Goal: Transaction & Acquisition: Purchase product/service

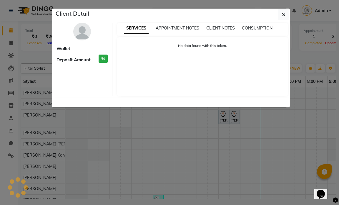
select select "7"
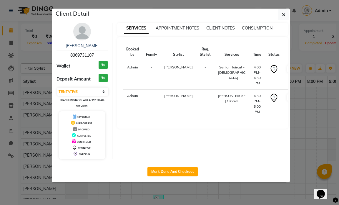
drag, startPoint x: 95, startPoint y: 55, endPoint x: 65, endPoint y: 53, distance: 30.4
click at [65, 53] on div "[PERSON_NAME] 8369731107" at bounding box center [82, 51] width 51 height 16
copy span "8369731107"
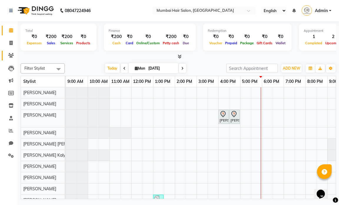
click at [11, 54] on icon at bounding box center [11, 55] width 6 height 4
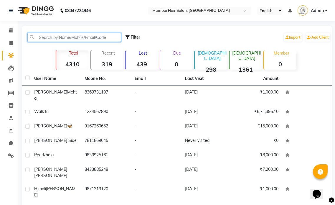
click at [45, 34] on input "text" at bounding box center [74, 37] width 94 height 9
paste input "8369731107"
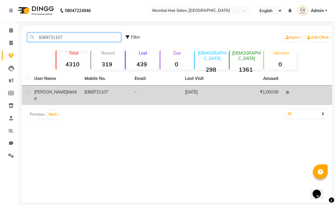
type input "8369731107"
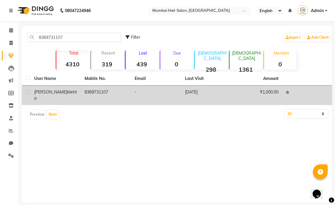
click at [163, 93] on td "-" at bounding box center [156, 94] width 50 height 19
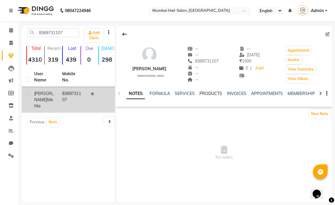
click at [216, 92] on link "PRODUCTS" at bounding box center [210, 93] width 23 height 5
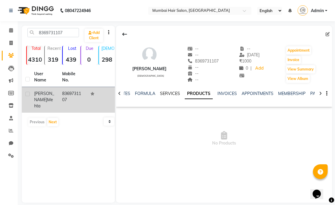
click at [166, 91] on link "SERVICES" at bounding box center [170, 93] width 20 height 5
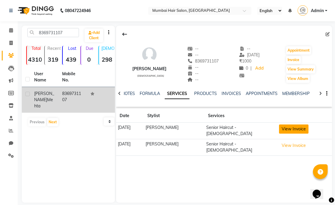
click at [302, 128] on button "View Invoice" at bounding box center [293, 128] width 29 height 9
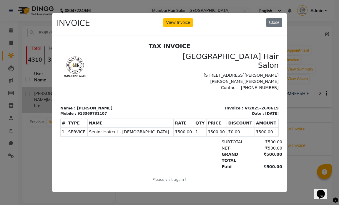
scroll to position [5, 0]
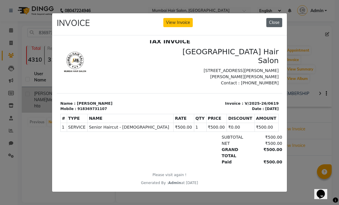
click at [270, 23] on button "Close" at bounding box center [274, 22] width 16 height 9
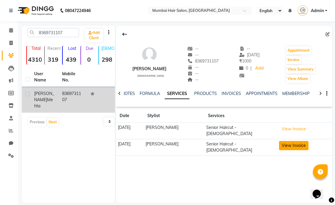
click at [302, 143] on button "View Invoice" at bounding box center [293, 145] width 29 height 9
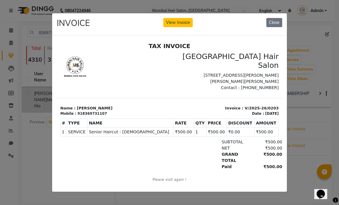
scroll to position [0, 0]
click at [278, 20] on button "Close" at bounding box center [274, 22] width 16 height 9
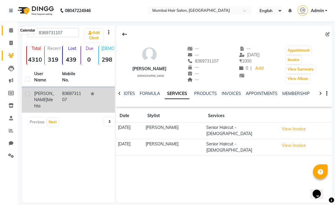
click at [12, 30] on icon at bounding box center [11, 30] width 4 height 4
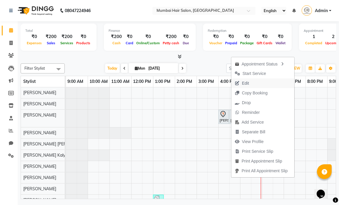
click at [244, 81] on span "Edit" at bounding box center [245, 83] width 7 height 6
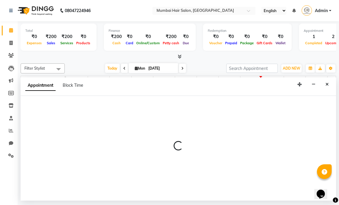
select select "tentative"
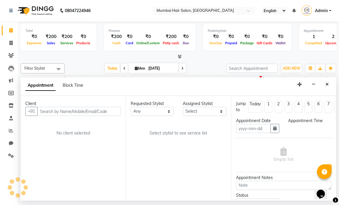
type input "[DATE]"
select select "66012"
select select "960"
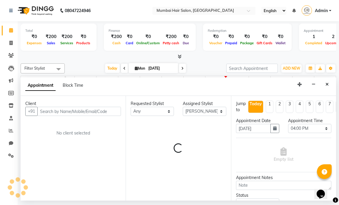
select select "3758"
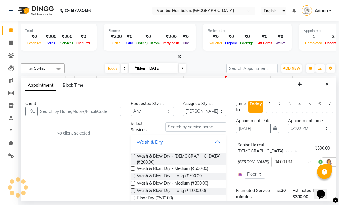
select select "3758"
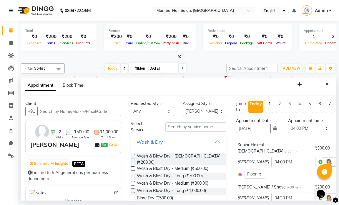
scroll to position [0, 28]
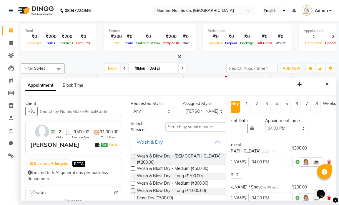
drag, startPoint x: 0, startPoint y: 11, endPoint x: 312, endPoint y: 190, distance: 359.5
click at [327, 195] on icon at bounding box center [329, 197] width 4 height 4
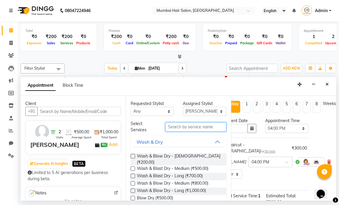
click at [191, 127] on input "text" at bounding box center [195, 126] width 61 height 9
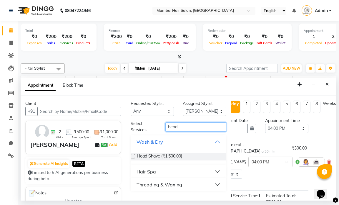
type input "head"
click at [172, 174] on button "Hair Spa" at bounding box center [178, 171] width 91 height 11
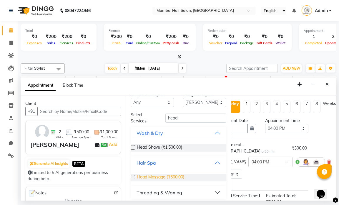
scroll to position [12, 0]
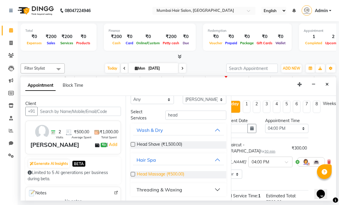
click at [170, 175] on span "Head Massage (₹500.00)" at bounding box center [160, 174] width 47 height 7
checkbox input "false"
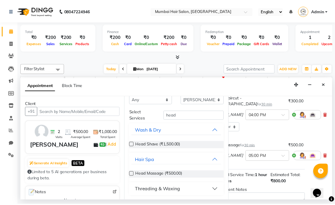
scroll to position [87, 28]
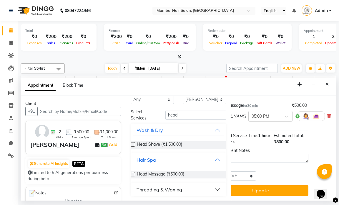
click at [283, 188] on button "Update" at bounding box center [260, 190] width 95 height 11
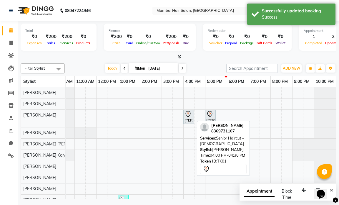
click at [190, 118] on div "[PERSON_NAME], TK01, 04:00 PM-04:30 PM, Senior Haircut - [DEMOGRAPHIC_DATA]" at bounding box center [188, 116] width 9 height 12
select select "7"
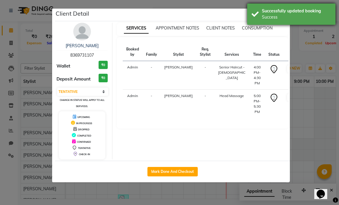
click at [286, 10] on div "Successfully updated booking" at bounding box center [296, 11] width 69 height 6
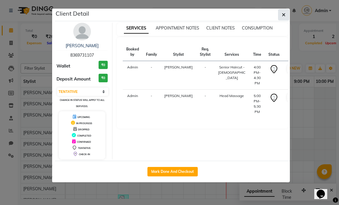
click at [287, 12] on button "button" at bounding box center [283, 14] width 11 height 11
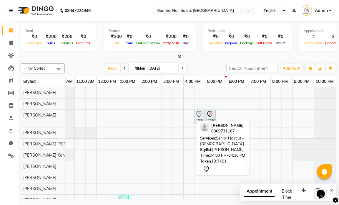
drag, startPoint x: 191, startPoint y: 115, endPoint x: 197, endPoint y: 115, distance: 6.2
click at [31, 115] on div "[PERSON_NAME], TK01, 04:00 PM-04:30 PM, Senior Haircut - [DEMOGRAPHIC_DATA] [PE…" at bounding box center [31, 118] width 0 height 17
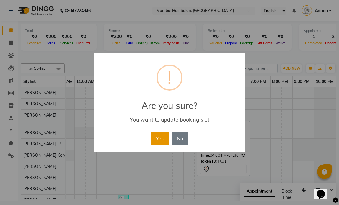
click at [156, 141] on button "Yes" at bounding box center [160, 138] width 18 height 13
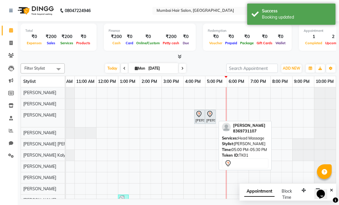
click at [213, 115] on div at bounding box center [210, 113] width 8 height 7
click at [213, 115] on icon at bounding box center [209, 113] width 7 height 7
select select "7"
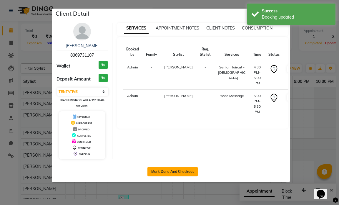
click at [163, 174] on button "Mark Done And Checkout" at bounding box center [172, 171] width 50 height 9
select select "service"
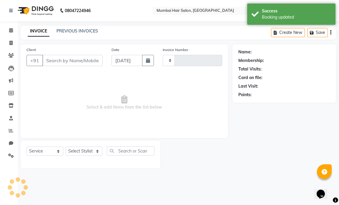
type input "1245"
select select "7487"
type input "8369731107"
select select "66012"
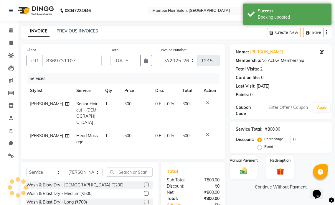
click at [131, 105] on td "300" at bounding box center [136, 113] width 31 height 32
select select "66012"
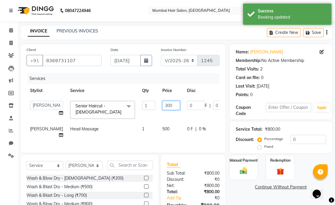
click at [162, 106] on input "300" at bounding box center [171, 105] width 18 height 9
type input "500"
click at [160, 117] on tbody "[PERSON_NAME] [PERSON_NAME] [PERSON_NAME] [PERSON_NAME] MHS [PERSON_NAME] Mohd …" at bounding box center [150, 119] width 248 height 44
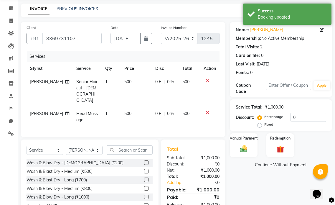
scroll to position [44, 0]
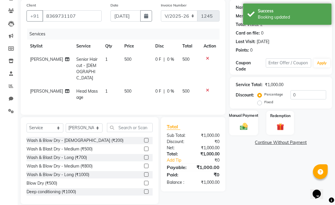
click at [242, 127] on img at bounding box center [243, 126] width 12 height 9
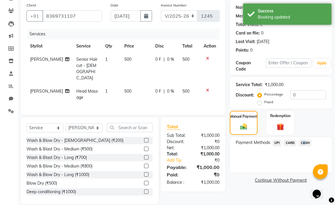
click at [302, 144] on span "CASH" at bounding box center [304, 142] width 13 height 7
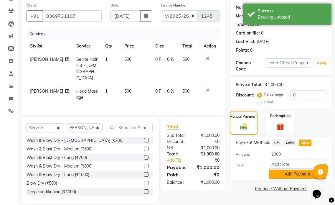
click at [287, 173] on button "Add Payment" at bounding box center [296, 173] width 57 height 9
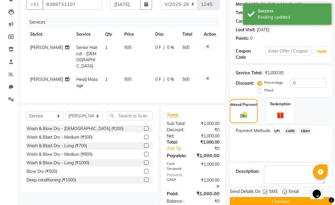
scroll to position [66, 0]
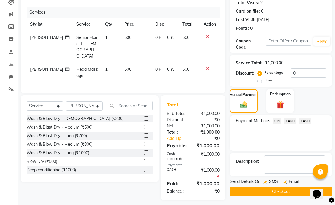
click at [287, 183] on div "Email" at bounding box center [292, 181] width 21 height 7
click at [285, 183] on label at bounding box center [284, 181] width 4 height 4
click at [285, 183] on input "checkbox" at bounding box center [284, 182] width 4 height 4
checkbox input "false"
click at [264, 182] on label at bounding box center [265, 181] width 4 height 4
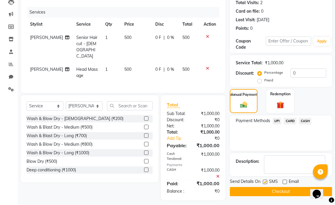
click at [264, 182] on input "checkbox" at bounding box center [265, 182] width 4 height 4
checkbox input "false"
click at [264, 191] on button "Checkout" at bounding box center [281, 191] width 102 height 9
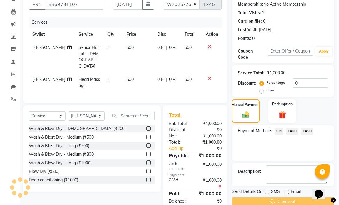
scroll to position [0, 0]
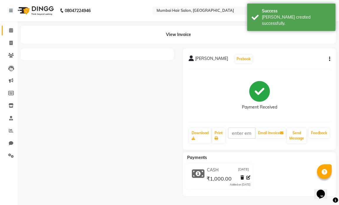
click at [11, 30] on icon at bounding box center [11, 30] width 4 height 4
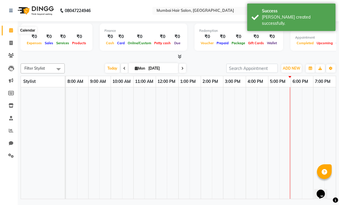
click at [11, 29] on icon at bounding box center [11, 30] width 4 height 4
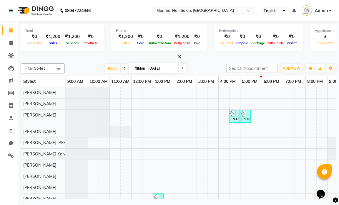
click at [249, 110] on div at bounding box center [245, 113] width 8 height 6
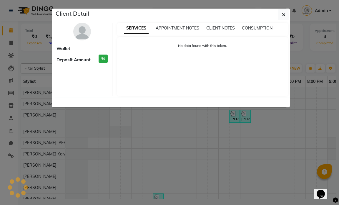
select select "3"
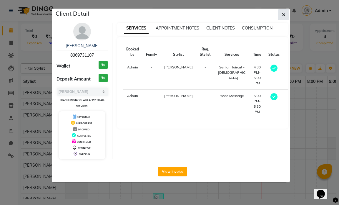
click at [279, 17] on button "button" at bounding box center [283, 14] width 11 height 11
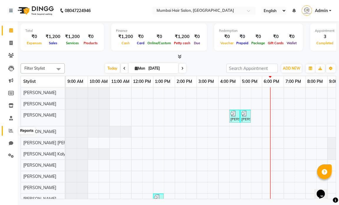
click at [10, 131] on icon at bounding box center [11, 130] width 4 height 4
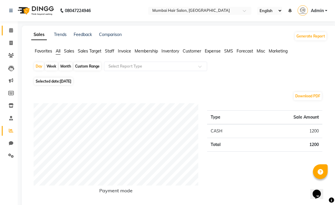
click at [12, 31] on icon at bounding box center [11, 30] width 4 height 4
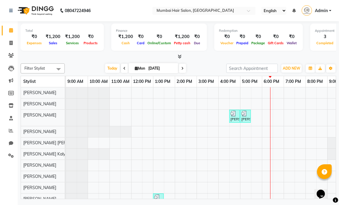
click at [182, 68] on icon at bounding box center [182, 69] width 2 height 4
type input "02-09-2025"
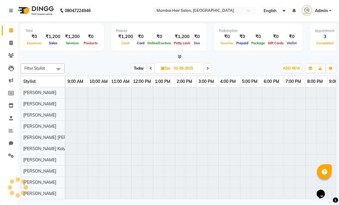
scroll to position [0, 35]
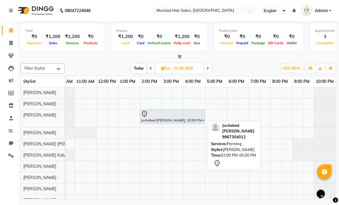
click at [194, 118] on div "Jochebed [PERSON_NAME], 02:00 PM-05:00 PM, Perming" at bounding box center [172, 116] width 64 height 12
select select "7"
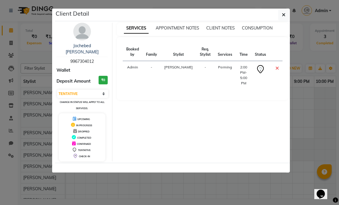
drag, startPoint x: 97, startPoint y: 56, endPoint x: 67, endPoint y: 57, distance: 29.7
click at [67, 57] on div "Jochebed [PERSON_NAME] Perming 9967304012" at bounding box center [82, 54] width 51 height 22
copy span "9967304012"
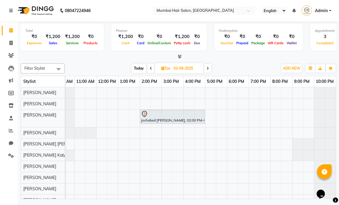
click at [150, 68] on icon at bounding box center [151, 69] width 2 height 4
type input "[DATE]"
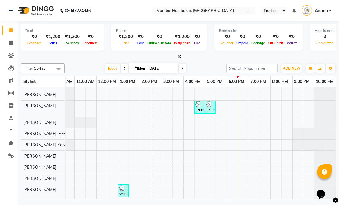
scroll to position [15, 0]
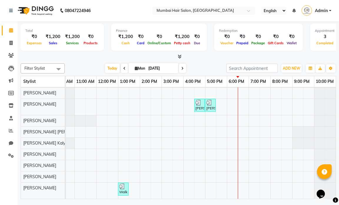
click at [212, 185] on div "[PERSON_NAME], TK01, 04:30 PM-05:00 PM, Senior Haircut - [DEMOGRAPHIC_DATA] [PE…" at bounding box center [183, 137] width 305 height 122
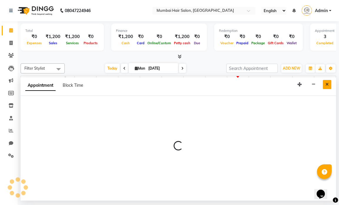
select select "88916"
select select "1020"
select select "tentative"
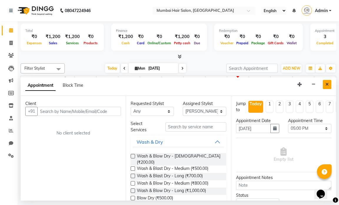
click at [326, 86] on button "Close" at bounding box center [327, 84] width 9 height 9
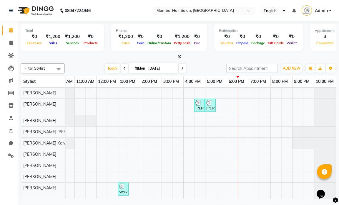
click at [172, 170] on div "[PERSON_NAME], TK01, 04:30 PM-05:00 PM, Senior Haircut - [DEMOGRAPHIC_DATA] [PE…" at bounding box center [183, 137] width 305 height 122
select select "90526"
select select "tentative"
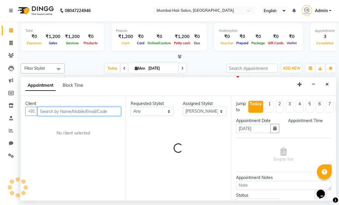
select select "900"
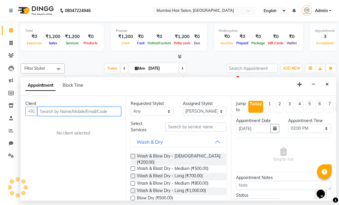
click at [81, 113] on input "text" at bounding box center [79, 111] width 84 height 9
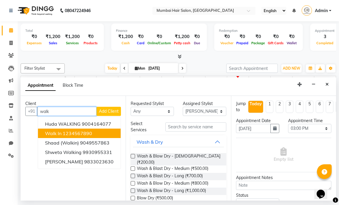
click at [69, 132] on ngb-highlight "1234567890" at bounding box center [77, 133] width 29 height 6
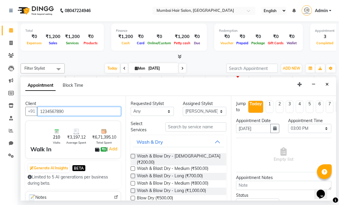
type input "1234567890"
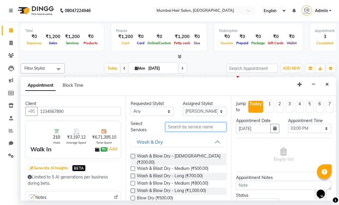
click at [182, 128] on input "text" at bounding box center [195, 126] width 61 height 9
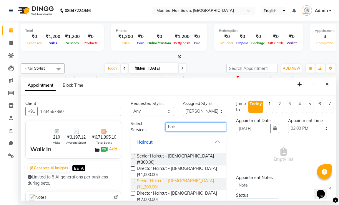
type input "hair"
click at [188, 177] on span "Senior Haircut - [DEMOGRAPHIC_DATA] (₹1,200.00)" at bounding box center [179, 183] width 84 height 12
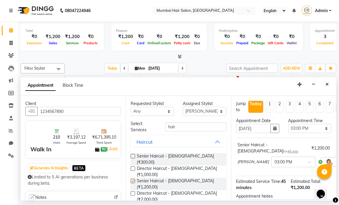
checkbox input "false"
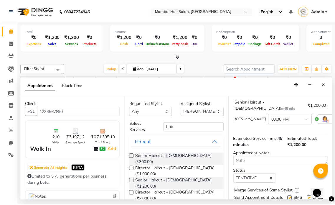
scroll to position [67, 0]
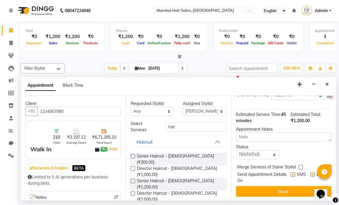
click at [311, 172] on label at bounding box center [313, 174] width 4 height 4
click at [311, 173] on input "checkbox" at bounding box center [313, 175] width 4 height 4
checkbox input "false"
click at [291, 172] on label at bounding box center [293, 174] width 4 height 4
click at [291, 173] on input "checkbox" at bounding box center [293, 175] width 4 height 4
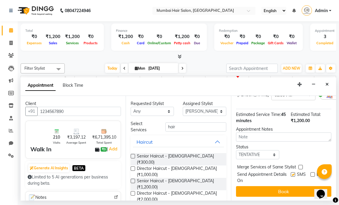
checkbox input "false"
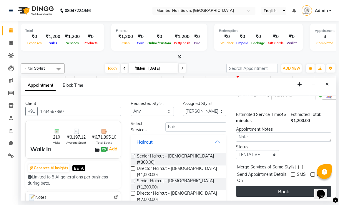
click at [287, 188] on button "Book" at bounding box center [283, 191] width 95 height 11
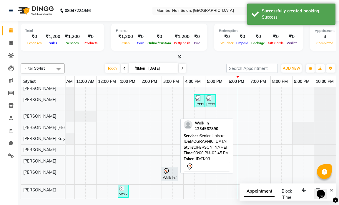
click at [170, 174] on div at bounding box center [170, 170] width 14 height 7
select select "7"
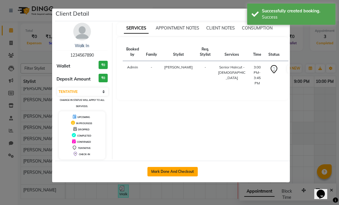
click at [182, 173] on button "Mark Done And Checkout" at bounding box center [172, 171] width 50 height 9
select select "service"
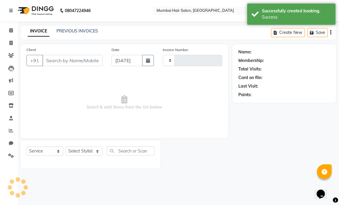
type input "1246"
select select "7487"
type input "1234567890"
select select "90526"
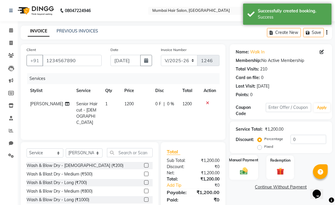
click at [246, 170] on img at bounding box center [243, 170] width 12 height 9
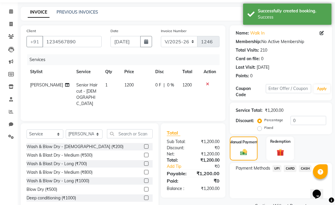
scroll to position [29, 0]
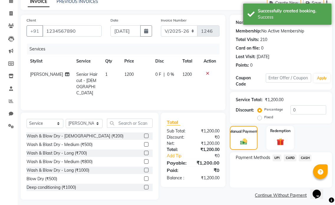
click at [276, 156] on span "UPI" at bounding box center [276, 157] width 9 height 7
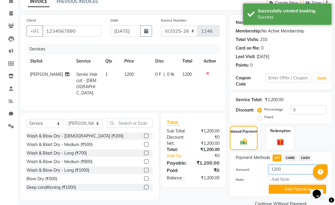
drag, startPoint x: 283, startPoint y: 171, endPoint x: 270, endPoint y: 170, distance: 13.3
click at [270, 170] on input "1200" at bounding box center [296, 169] width 57 height 9
type input "200"
click at [283, 186] on button "Add Payment" at bounding box center [296, 188] width 57 height 9
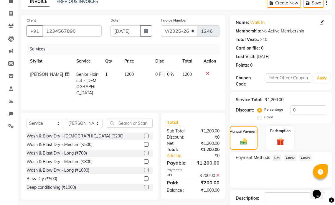
click at [305, 158] on span "CASH" at bounding box center [304, 157] width 13 height 7
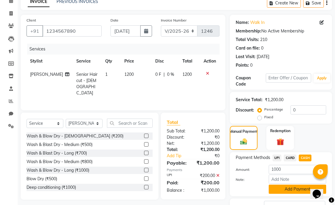
click at [286, 185] on button "Add Payment" at bounding box center [296, 188] width 57 height 9
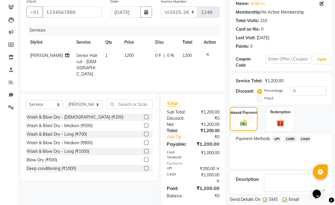
scroll to position [59, 0]
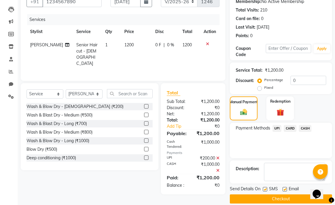
click at [285, 189] on label at bounding box center [284, 189] width 4 height 4
click at [285, 189] on input "checkbox" at bounding box center [284, 189] width 4 height 4
checkbox input "false"
click at [265, 188] on label at bounding box center [265, 189] width 4 height 4
click at [265, 188] on input "checkbox" at bounding box center [265, 189] width 4 height 4
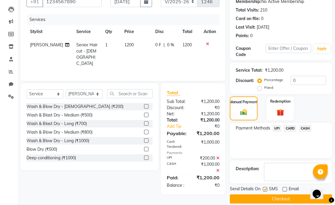
checkbox input "false"
click at [269, 199] on button "Checkout" at bounding box center [281, 198] width 102 height 9
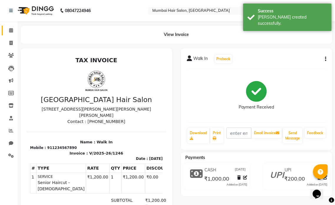
click at [12, 30] on icon at bounding box center [11, 30] width 4 height 4
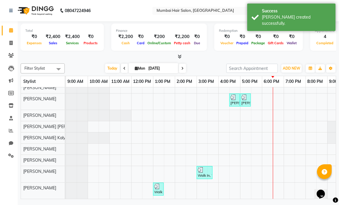
click at [245, 185] on div "[PERSON_NAME], TK01, 04:30 PM-05:00 PM, Senior Haircut - [DEMOGRAPHIC_DATA] [PE…" at bounding box center [218, 134] width 305 height 127
select select "88916"
select select "tentative"
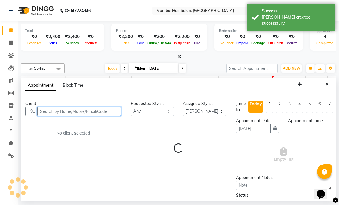
select select "1020"
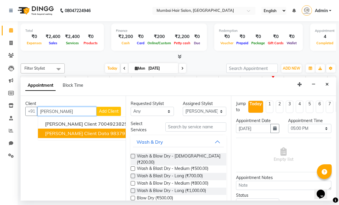
click at [83, 132] on span "[PERSON_NAME] Client Data" at bounding box center [77, 133] width 64 height 6
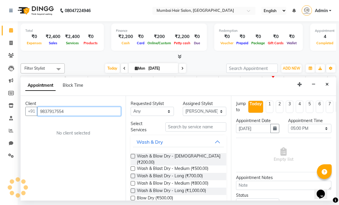
type input "9837917554"
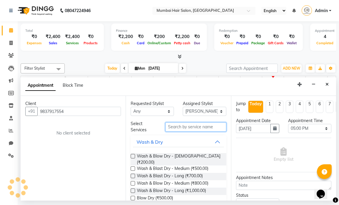
click at [187, 130] on input "text" at bounding box center [195, 126] width 61 height 9
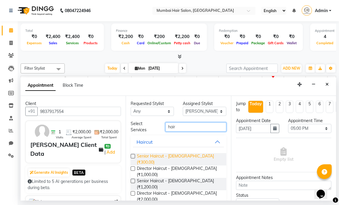
type input "hair"
click at [169, 155] on span "Senior Haircut - [DEMOGRAPHIC_DATA] (₹300.00)" at bounding box center [179, 159] width 84 height 12
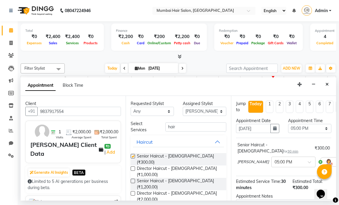
checkbox input "false"
drag, startPoint x: 176, startPoint y: 126, endPoint x: 158, endPoint y: 125, distance: 18.3
click at [158, 125] on div "Select Services hair" at bounding box center [178, 126] width 104 height 12
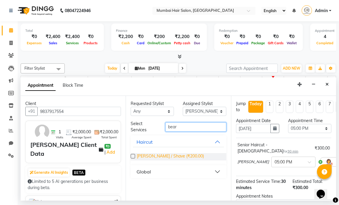
type input "bear"
click at [160, 156] on span "[PERSON_NAME] / Shave (₹200.00)" at bounding box center [170, 156] width 67 height 7
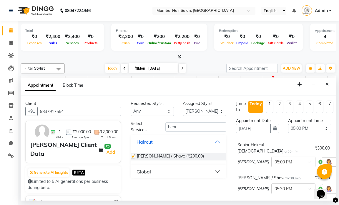
checkbox input "false"
drag, startPoint x: 165, startPoint y: 126, endPoint x: 160, endPoint y: 127, distance: 4.7
click at [160, 127] on div "Select Services bear" at bounding box center [178, 126] width 104 height 12
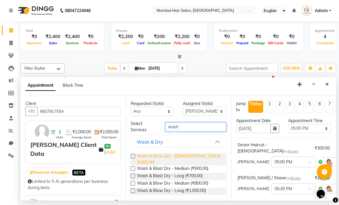
type input "wash"
click at [180, 155] on span "Wash & Blow Dry - [DEMOGRAPHIC_DATA] (₹200.00)" at bounding box center [179, 159] width 84 height 12
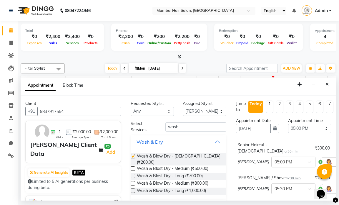
checkbox input "false"
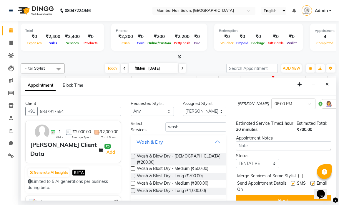
click at [311, 181] on label at bounding box center [313, 183] width 4 height 4
click at [311, 182] on input "checkbox" at bounding box center [313, 184] width 4 height 4
checkbox input "false"
click at [291, 181] on label at bounding box center [293, 183] width 4 height 4
click at [291, 182] on input "checkbox" at bounding box center [293, 184] width 4 height 4
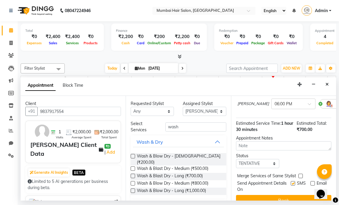
checkbox input "false"
click at [289, 195] on button "Book" at bounding box center [283, 200] width 95 height 11
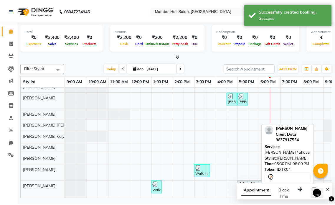
scroll to position [22, 0]
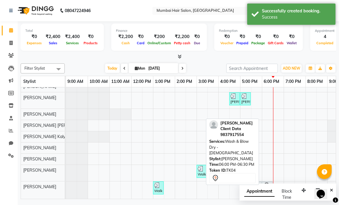
click at [268, 182] on icon at bounding box center [266, 185] width 7 height 7
select select "7"
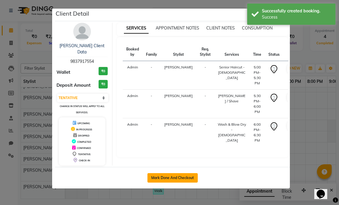
click at [180, 173] on button "Mark Done And Checkout" at bounding box center [172, 177] width 50 height 9
select select "7487"
select select "service"
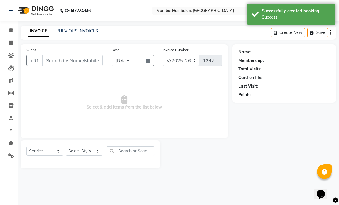
type input "9837917554"
select select "88916"
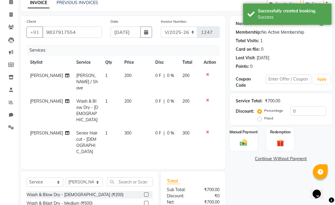
scroll to position [70, 0]
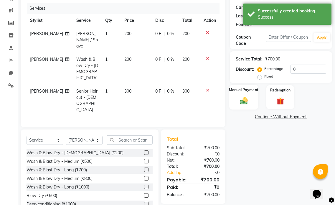
click at [247, 104] on img at bounding box center [243, 100] width 12 height 9
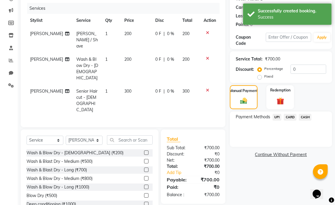
click at [276, 117] on span "UPI" at bounding box center [276, 117] width 9 height 7
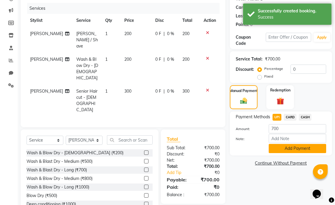
click at [285, 146] on button "Add Payment" at bounding box center [296, 148] width 57 height 9
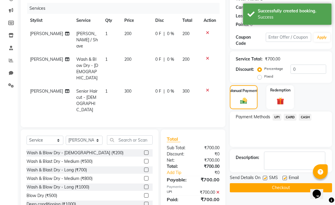
click at [283, 179] on label at bounding box center [284, 177] width 4 height 4
click at [283, 179] on input "checkbox" at bounding box center [284, 178] width 4 height 4
checkbox input "false"
click at [264, 178] on label at bounding box center [265, 177] width 4 height 4
click at [264, 178] on input "checkbox" at bounding box center [265, 178] width 4 height 4
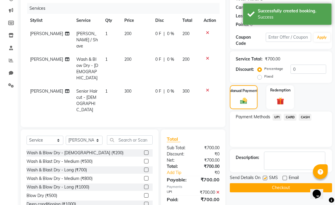
checkbox input "false"
click at [286, 161] on textarea at bounding box center [294, 160] width 61 height 18
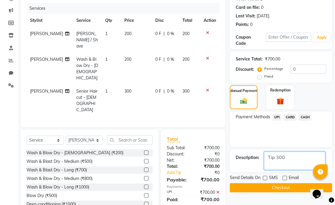
type textarea "Tip 300"
click at [285, 187] on button "Checkout" at bounding box center [281, 187] width 102 height 9
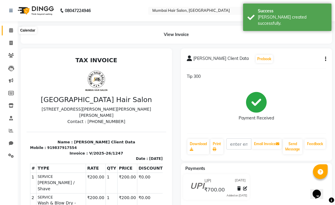
drag, startPoint x: 11, startPoint y: 30, endPoint x: 14, endPoint y: 32, distance: 4.0
click at [11, 30] on icon at bounding box center [11, 30] width 4 height 4
